Goal: Task Accomplishment & Management: Manage account settings

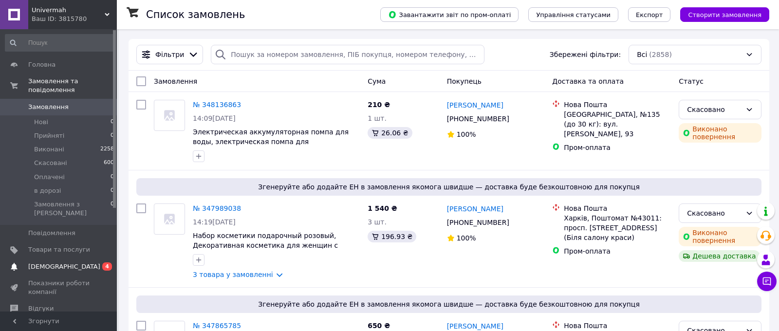
click at [49, 262] on span "[DEMOGRAPHIC_DATA]" at bounding box center [64, 266] width 72 height 9
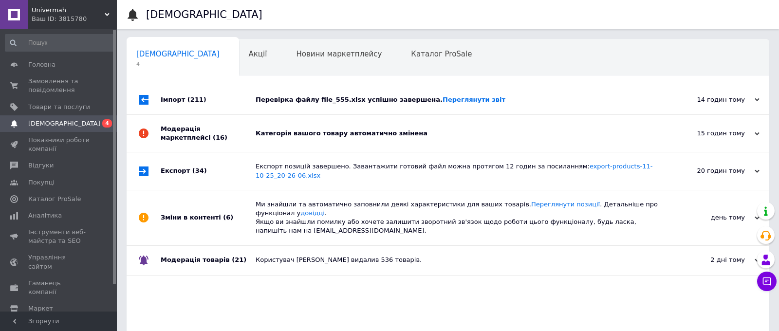
click at [358, 102] on div "Перевірка файлу file_555.xlsx успішно завершена. Переглянути звіт" at bounding box center [458, 99] width 406 height 9
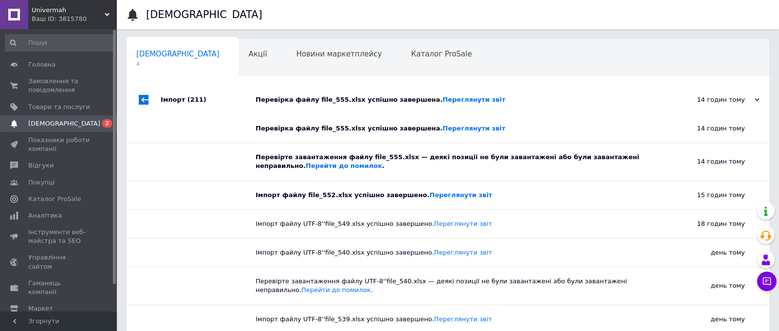
click at [358, 101] on div "Перевірка файлу file_555.xlsx успішно завершена. Переглянути звіт" at bounding box center [458, 99] width 406 height 9
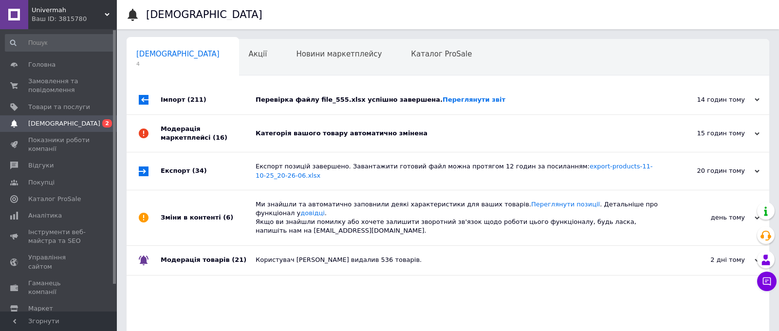
click at [181, 39] on div "[DEMOGRAPHIC_DATA] 4" at bounding box center [183, 57] width 112 height 37
click at [249, 55] on span "Акції" at bounding box center [258, 54] width 18 height 9
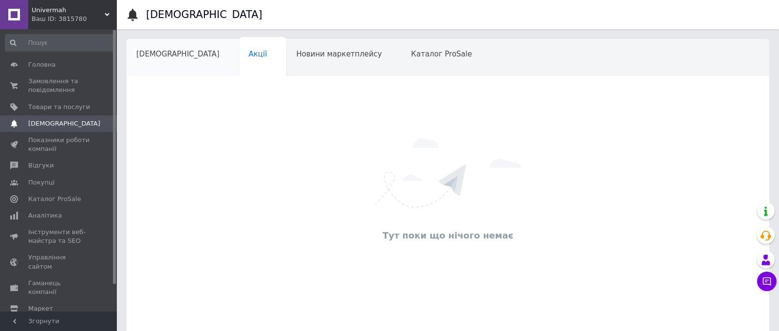
click at [164, 55] on span "[DEMOGRAPHIC_DATA]" at bounding box center [177, 54] width 83 height 9
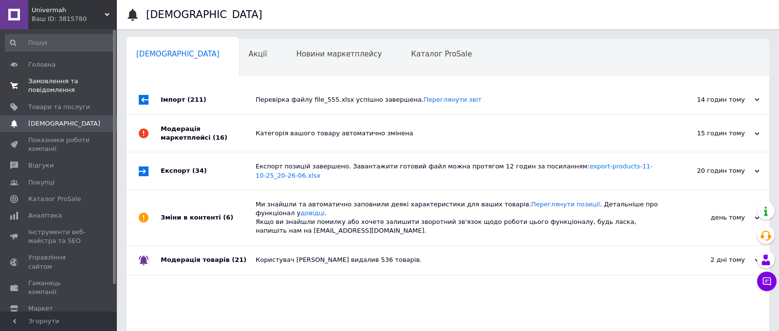
click at [66, 79] on span "Замовлення та повідомлення" at bounding box center [59, 86] width 62 height 18
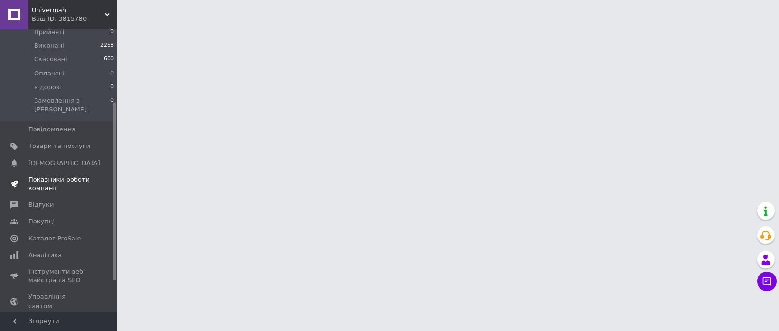
scroll to position [115, 0]
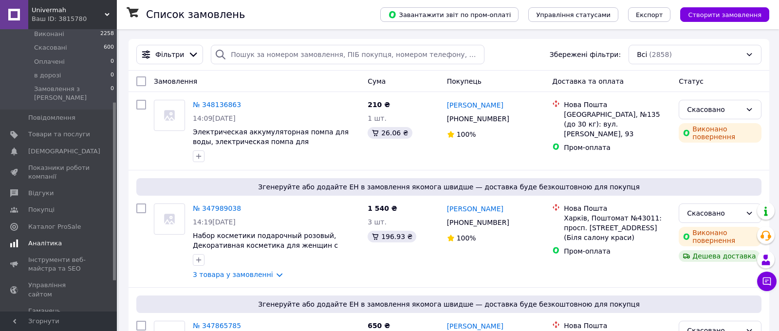
click at [62, 239] on span "Аналітика" at bounding box center [59, 243] width 62 height 9
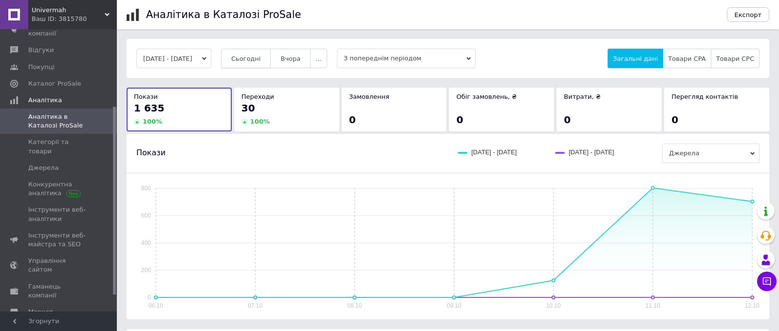
click at [261, 61] on span "Сьогодні" at bounding box center [246, 58] width 30 height 7
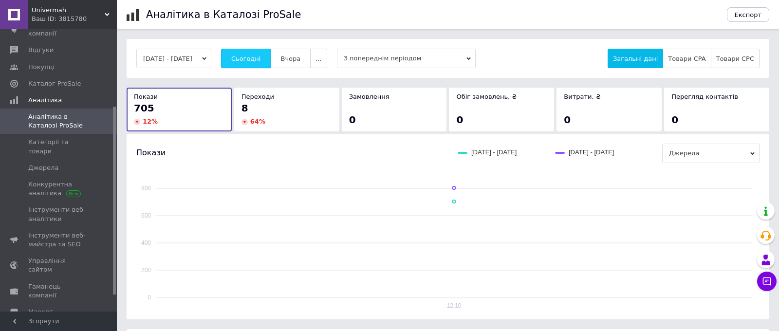
click at [260, 52] on button "Сьогодні" at bounding box center [246, 58] width 50 height 19
click at [271, 62] on button "Сьогодні" at bounding box center [246, 58] width 50 height 19
click at [261, 55] on span "Сьогодні" at bounding box center [246, 58] width 30 height 7
